Goal: Information Seeking & Learning: Learn about a topic

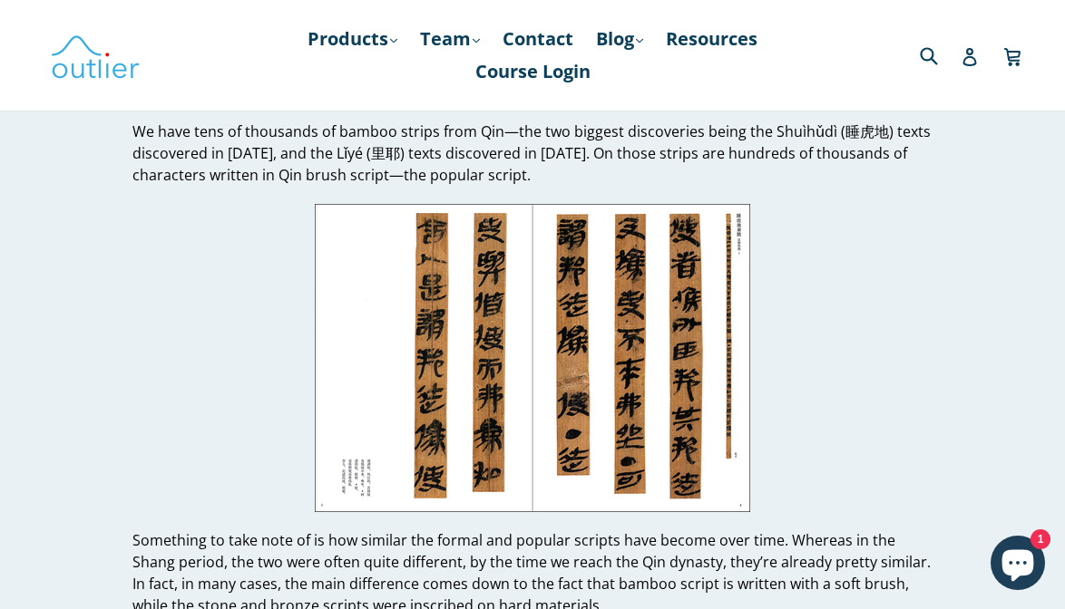
scroll to position [16617, 0]
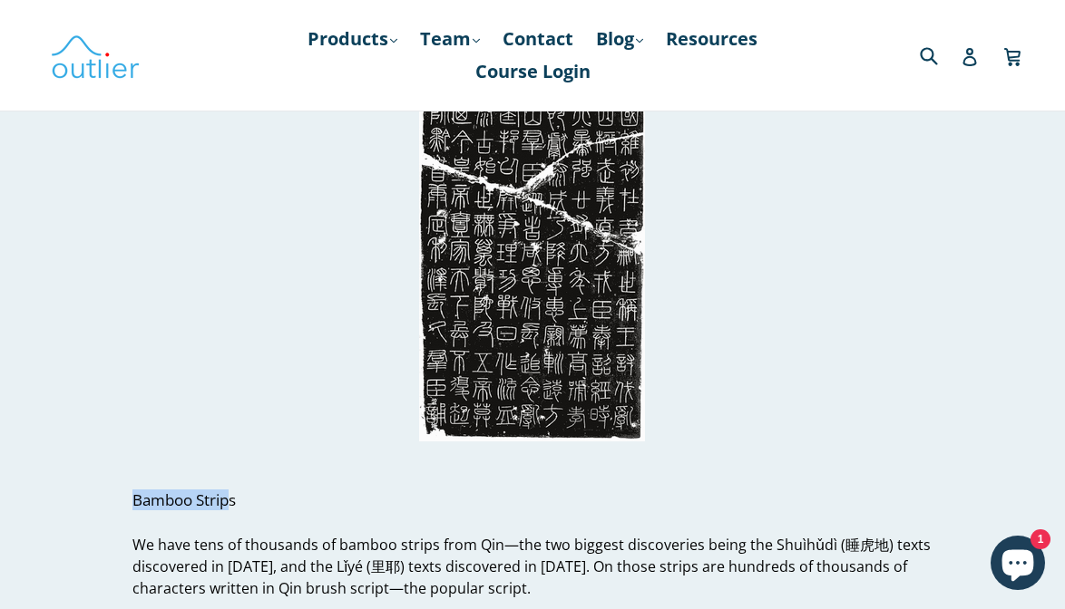
drag, startPoint x: 234, startPoint y: 348, endPoint x: 135, endPoint y: 346, distance: 98.9
click at [135, 490] on span "Bamboo Strips" at bounding box center [183, 500] width 103 height 21
copy span "Bamboo Strip"
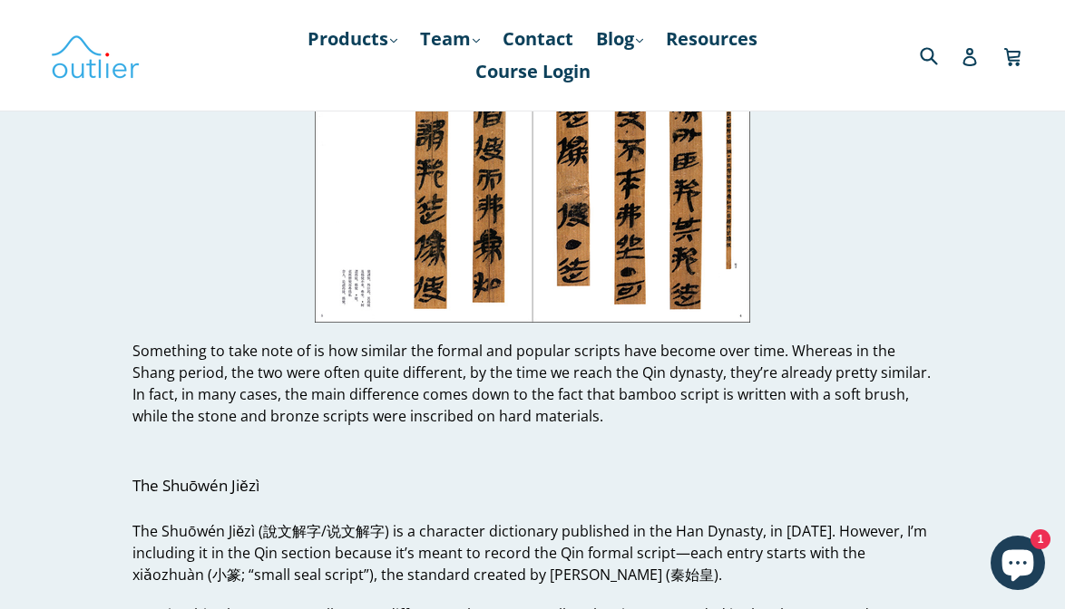
scroll to position [17133, 0]
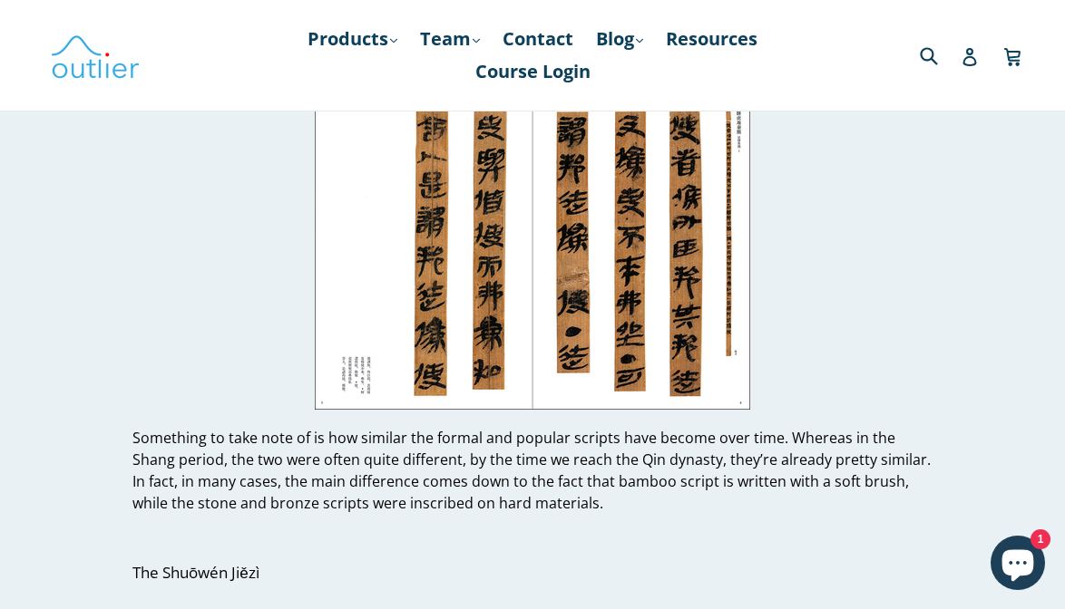
drag, startPoint x: 287, startPoint y: 513, endPoint x: 180, endPoint y: 515, distance: 107.0
copy span "small seal script"
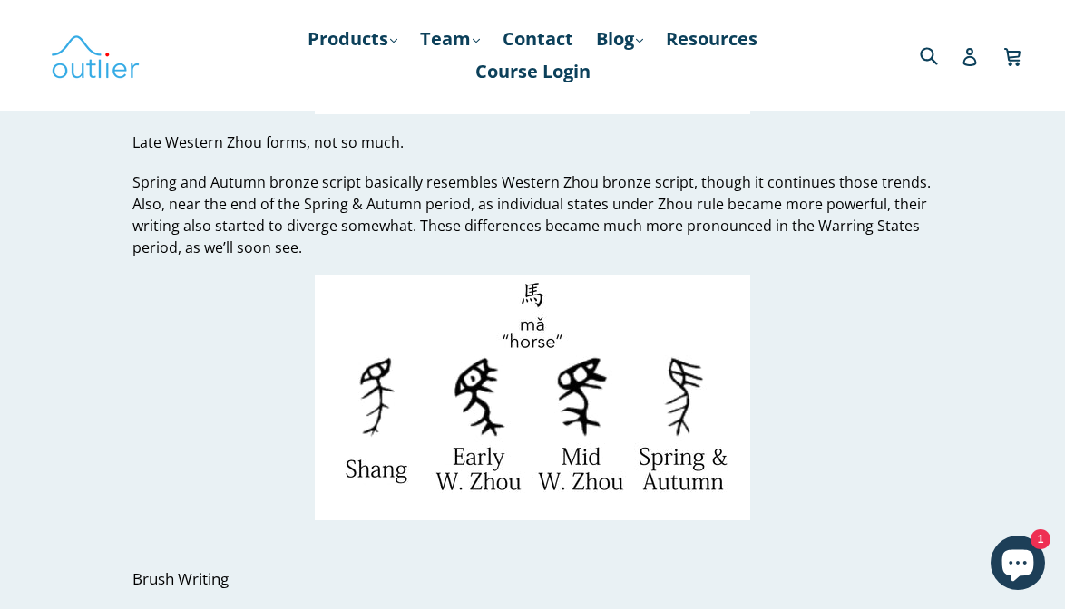
scroll to position [8702, 0]
